Goal: Information Seeking & Learning: Learn about a topic

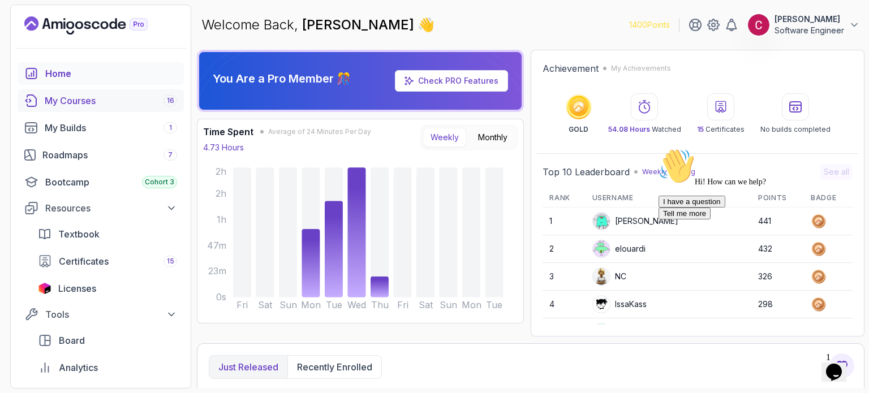
click at [119, 110] on link "My Courses 16" at bounding box center [101, 100] width 166 height 23
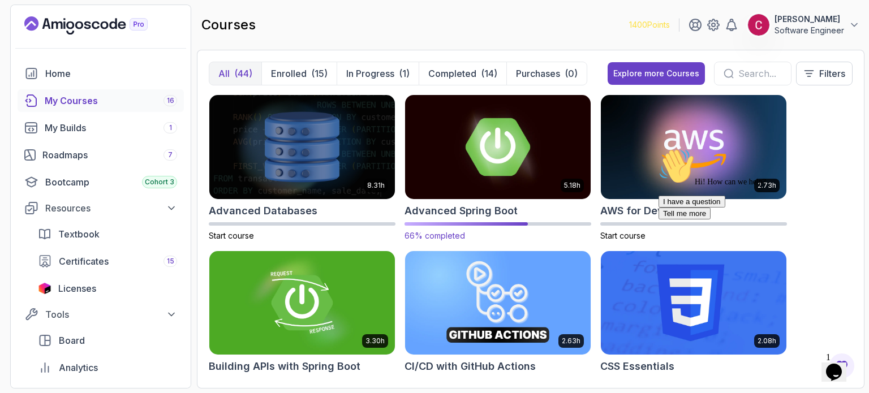
click at [487, 127] on img at bounding box center [498, 146] width 195 height 109
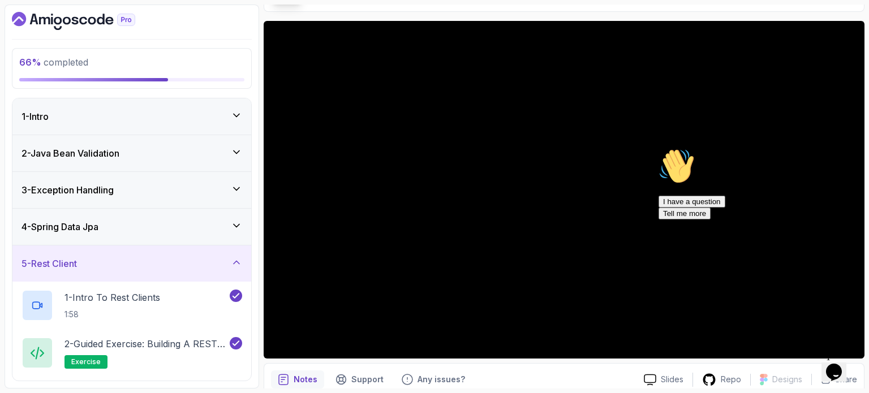
scroll to position [113, 0]
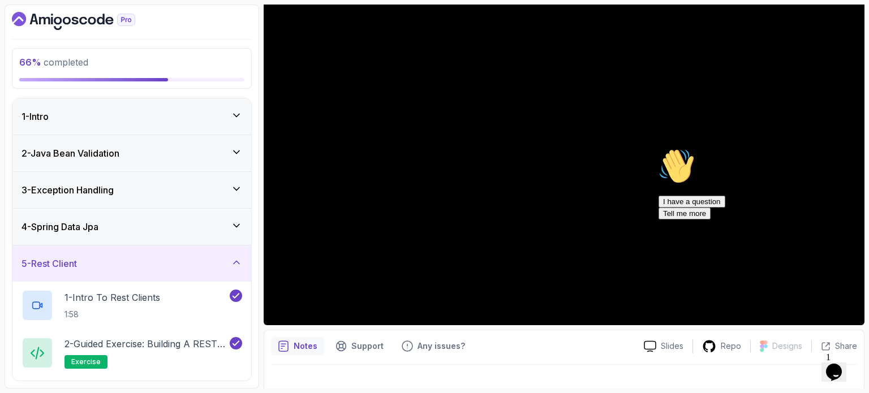
click at [659, 148] on icon "Chat attention grabber" at bounding box center [659, 148] width 0 height 0
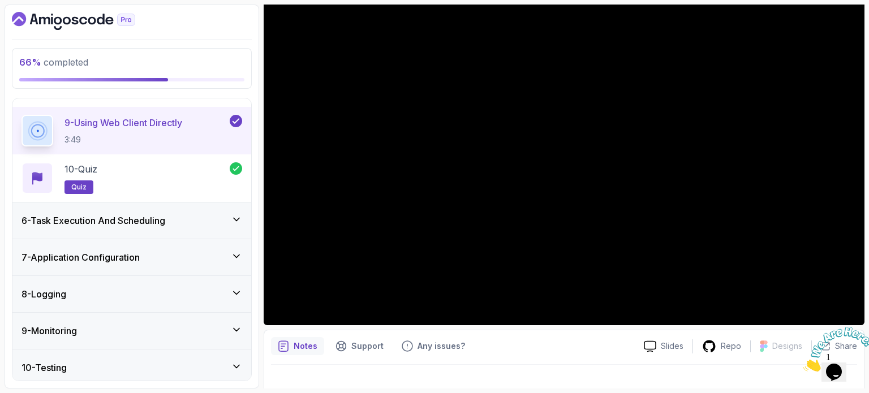
click at [120, 221] on h3 "6 - Task Execution And Scheduling" at bounding box center [93, 221] width 144 height 14
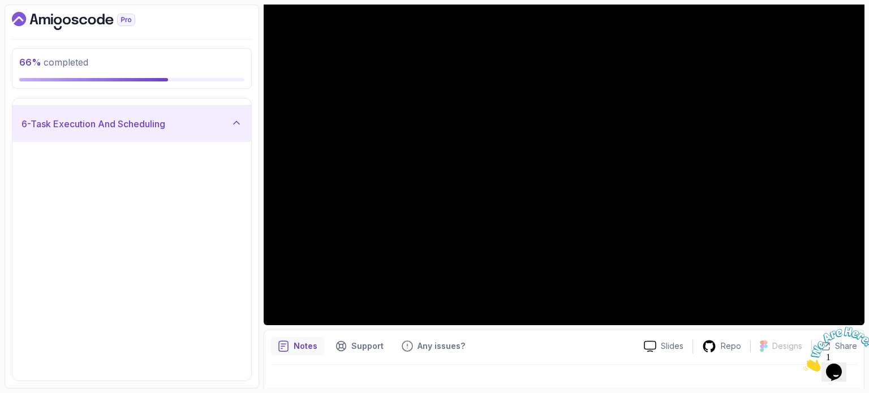
scroll to position [193, 0]
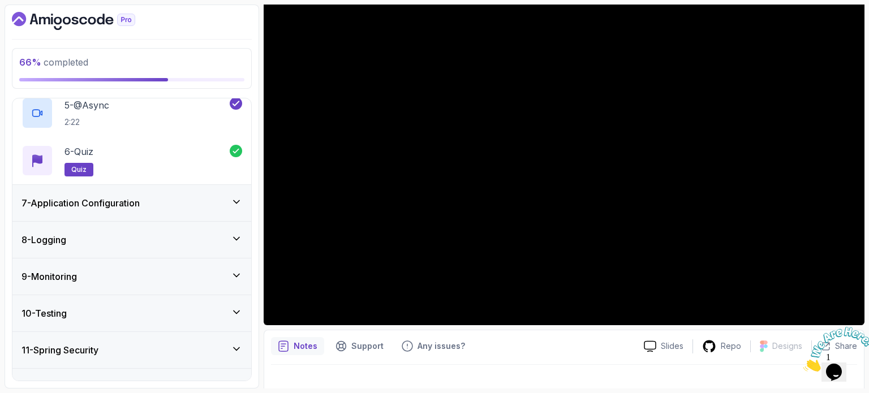
click at [127, 203] on h3 "7 - Application Configuration" at bounding box center [80, 203] width 118 height 14
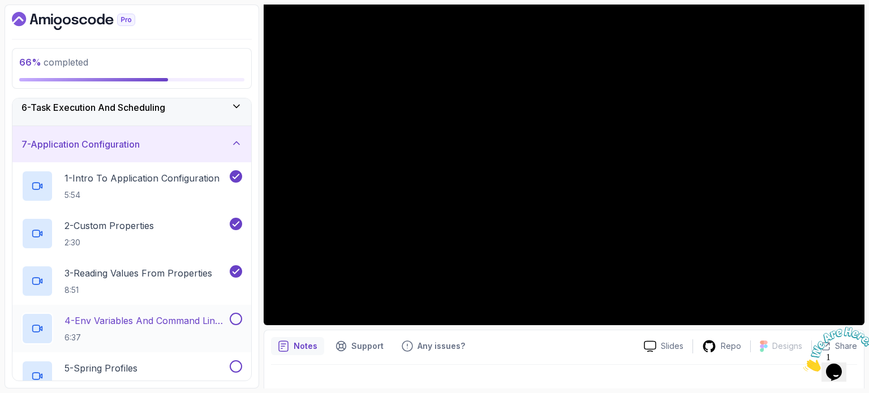
click at [122, 317] on p "4 - Env Variables And Command Line Arguments" at bounding box center [145, 321] width 163 height 14
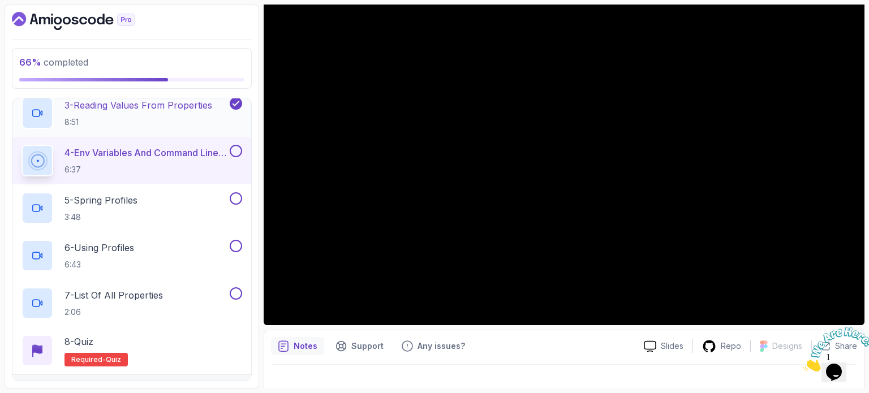
scroll to position [363, 0]
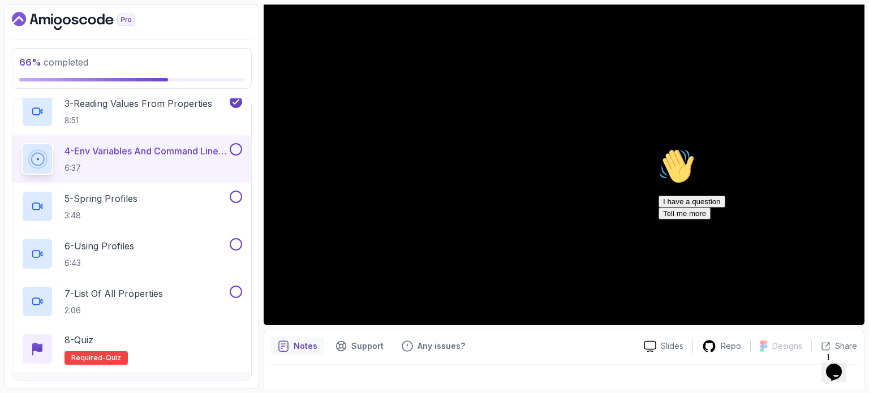
click at [659, 148] on icon "Chat attention grabber" at bounding box center [659, 148] width 0 height 0
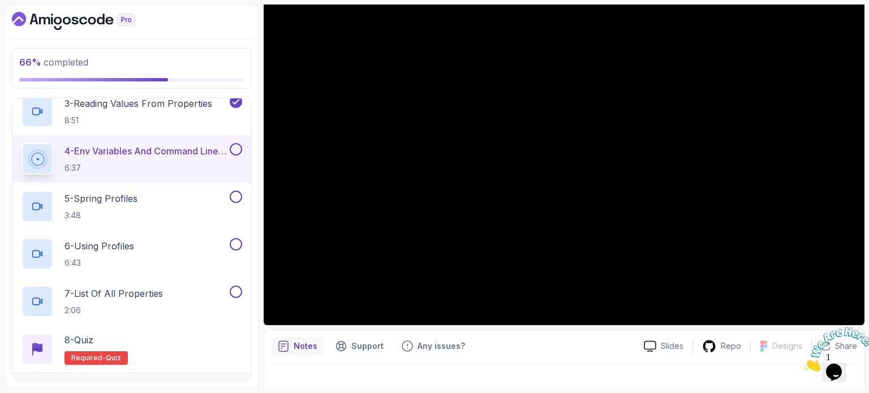
click at [803, 364] on icon "Close" at bounding box center [803, 369] width 0 height 10
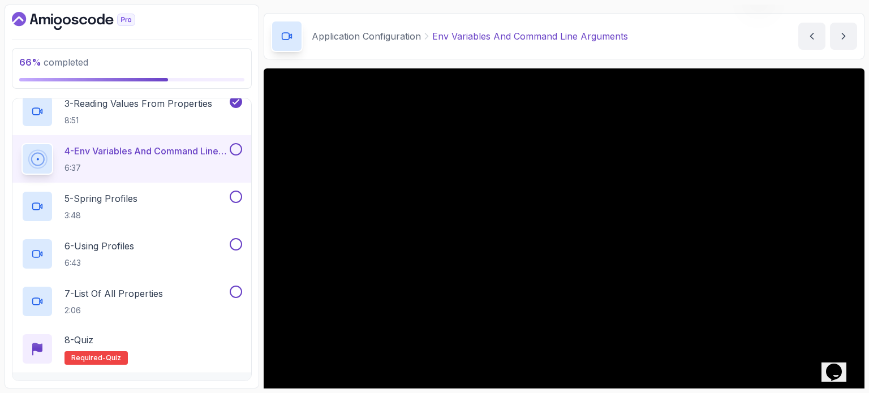
scroll to position [128, 0]
